Goal: Task Accomplishment & Management: Manage account settings

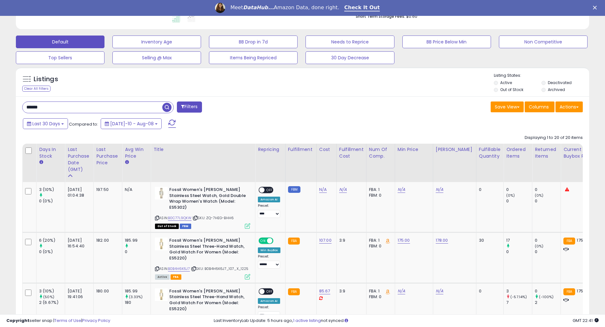
scroll to position [130, 333]
drag, startPoint x: 90, startPoint y: 108, endPoint x: 16, endPoint y: 108, distance: 74.3
click at [180, 266] on div "ASIN: B0B4H6K6J7 | SKU: B0B4H6K6J7_107_X_1225 Active FBA" at bounding box center [202, 258] width 95 height 41
click at [179, 268] on link "B0B4H6K6J7" at bounding box center [179, 269] width 22 height 5
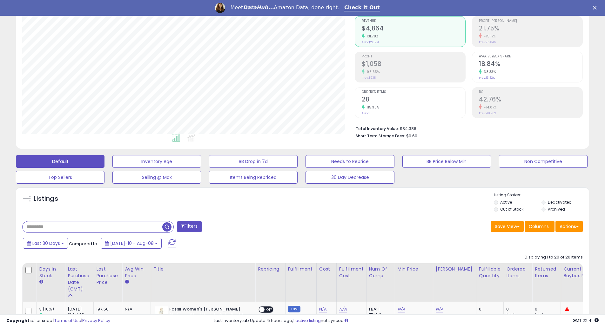
scroll to position [85, 0]
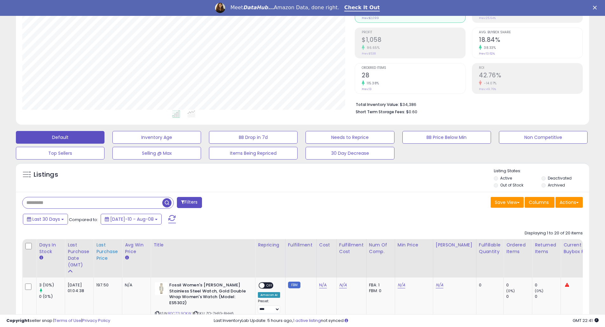
drag, startPoint x: 78, startPoint y: 254, endPoint x: 118, endPoint y: 249, distance: 40.6
click at [78, 254] on div "Last Purchase Date (GMT)" at bounding box center [79, 255] width 23 height 27
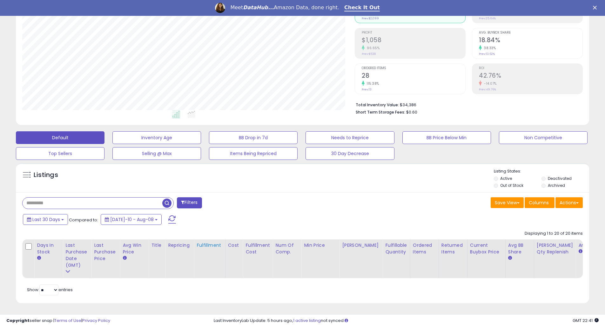
type input "******"
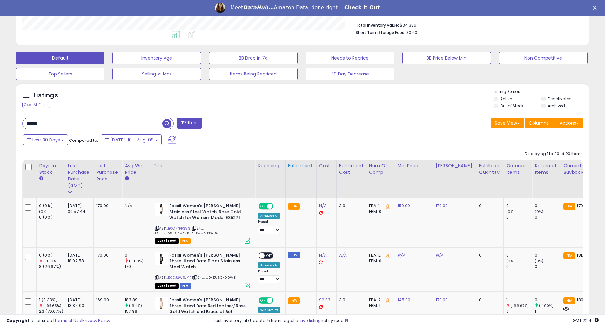
scroll to position [174, 0]
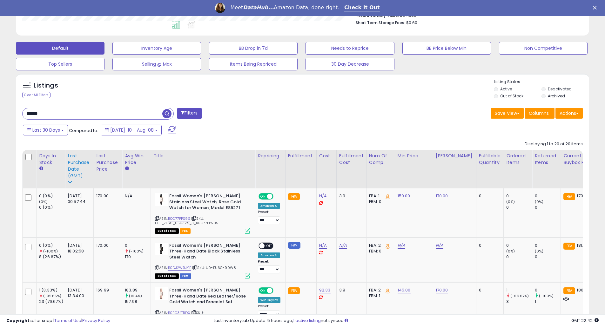
click at [71, 161] on div "Last Purchase Date (GMT)" at bounding box center [79, 166] width 23 height 27
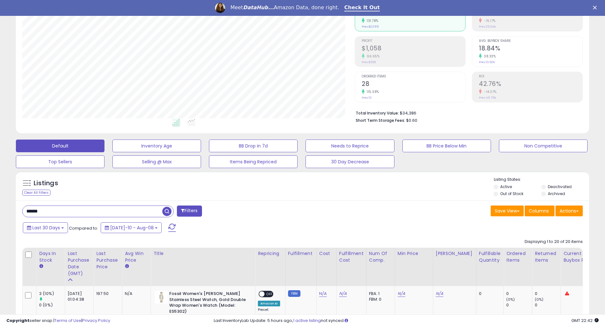
scroll to position [4, 0]
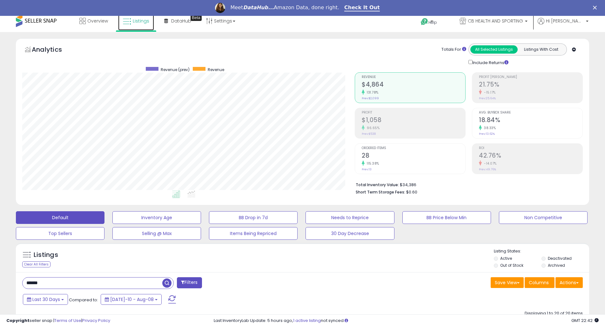
click at [151, 24] on link "Listings" at bounding box center [136, 20] width 36 height 19
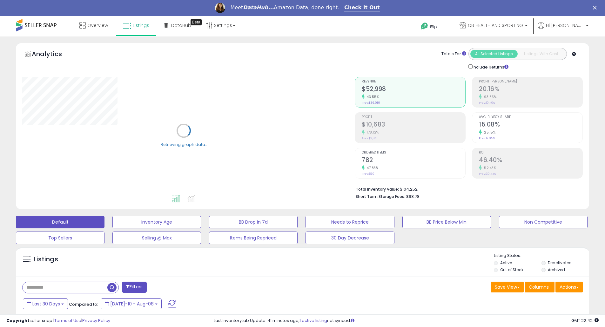
scroll to position [169, 0]
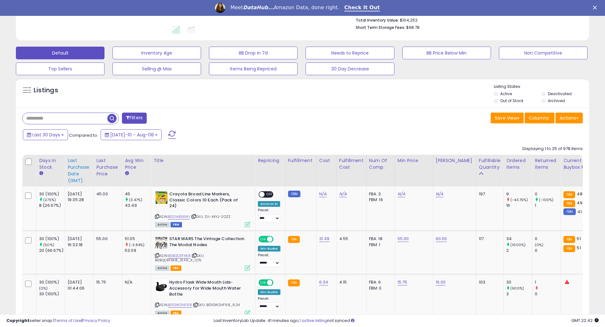
click at [78, 172] on div "Last Purchase Date (GMT)" at bounding box center [79, 171] width 23 height 27
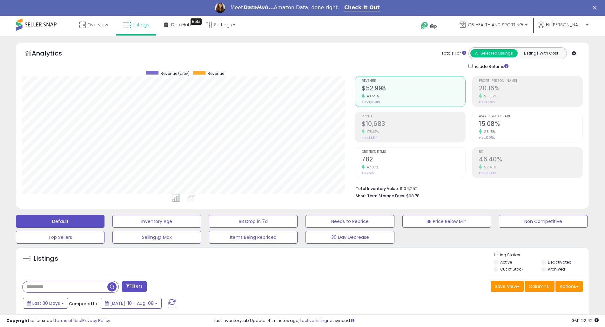
scroll to position [0, 0]
